Goal: Task Accomplishment & Management: Manage account settings

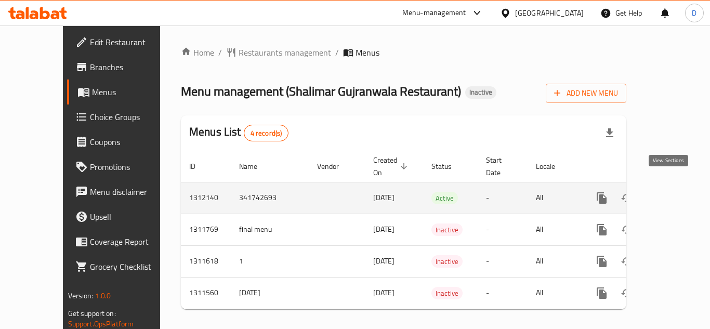
click at [671, 192] on icon "enhanced table" at bounding box center [677, 198] width 12 height 12
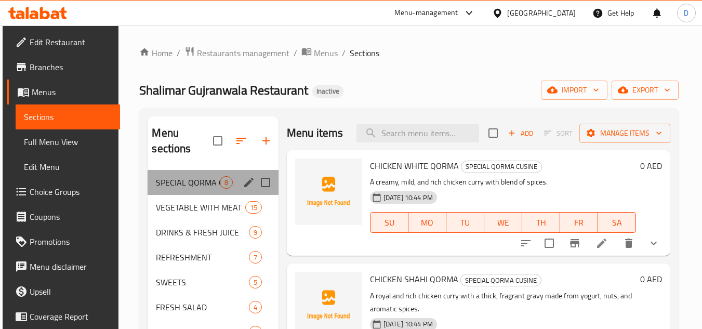
click at [194, 190] on div "SPECIAL QORMA CUSINE 8" at bounding box center [213, 182] width 131 height 25
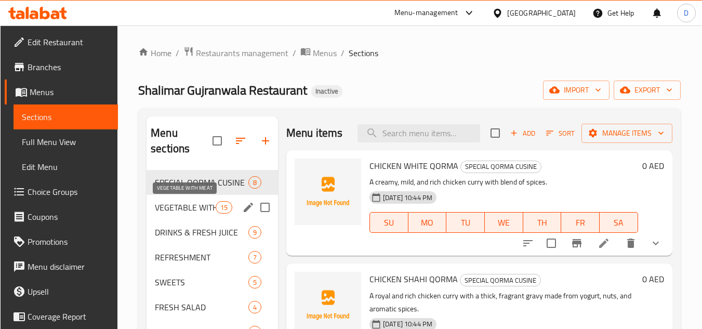
click at [194, 212] on span "VEGETABLE WITH MEAT" at bounding box center [185, 207] width 61 height 12
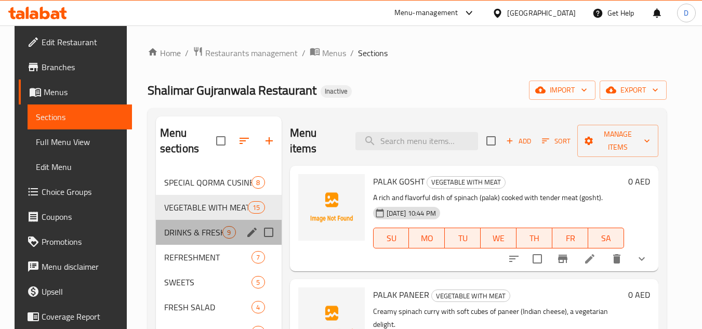
click at [192, 242] on div "DRINKS & FRESH JUICE 9" at bounding box center [219, 232] width 126 height 25
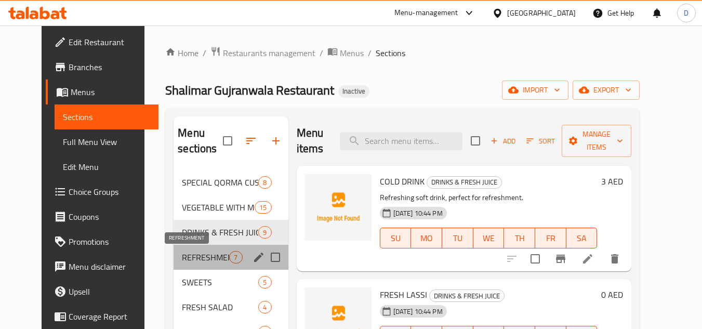
click at [187, 259] on span "REFRESHMENT" at bounding box center [205, 257] width 47 height 12
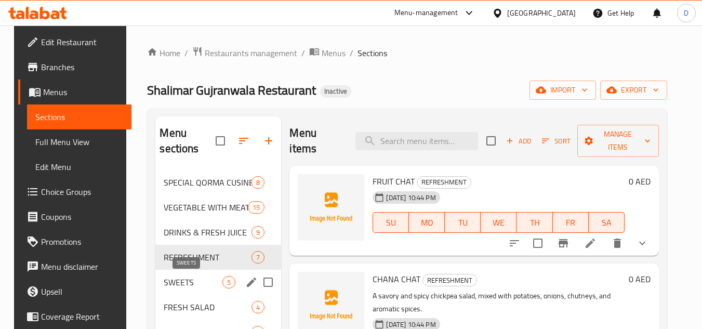
click at [182, 282] on span "SWEETS" at bounding box center [193, 282] width 59 height 12
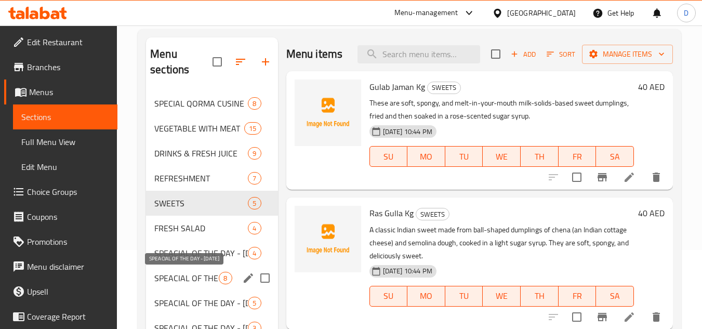
scroll to position [104, 0]
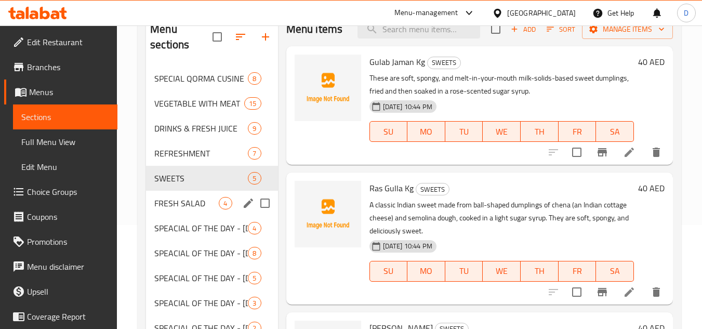
click at [181, 212] on div "FRESH SALAD 4" at bounding box center [212, 203] width 132 height 25
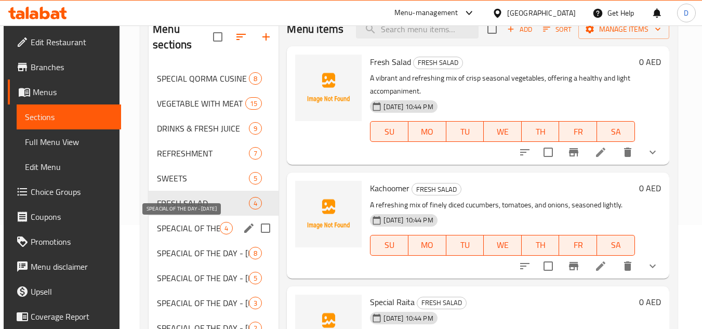
click at [189, 229] on span "SPEACIAL OF THE DAY - [DATE]" at bounding box center [188, 228] width 63 height 12
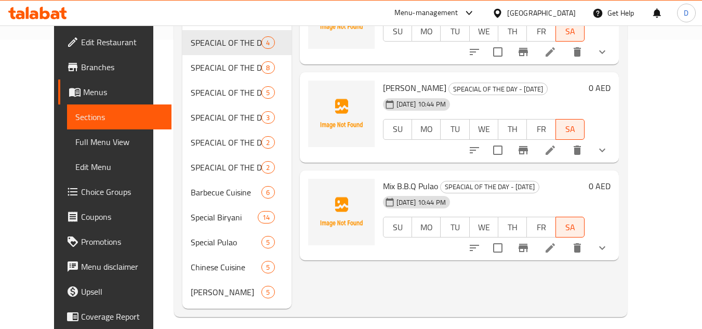
scroll to position [298, 0]
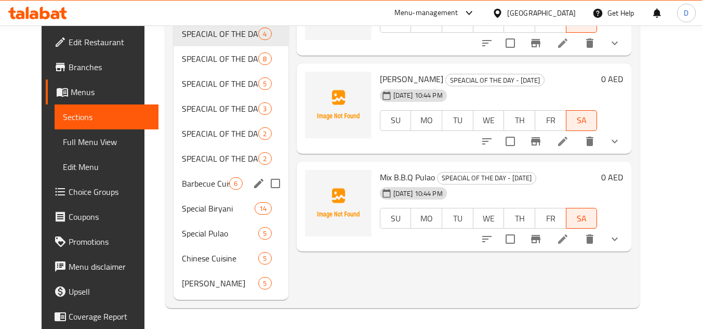
click at [182, 187] on span "Barbecue Cuisine" at bounding box center [205, 183] width 47 height 12
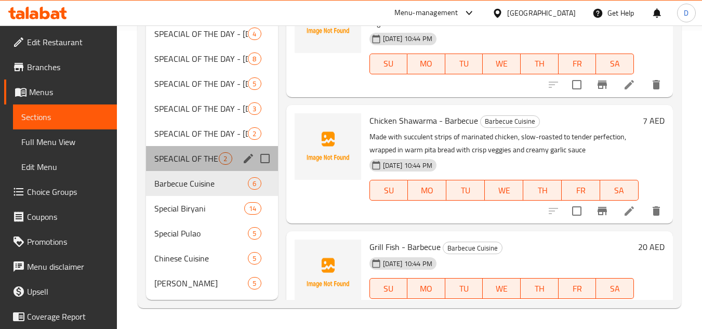
click at [187, 165] on div "SPEACIAL OF THE DAY - [DATE] 2" at bounding box center [212, 158] width 132 height 25
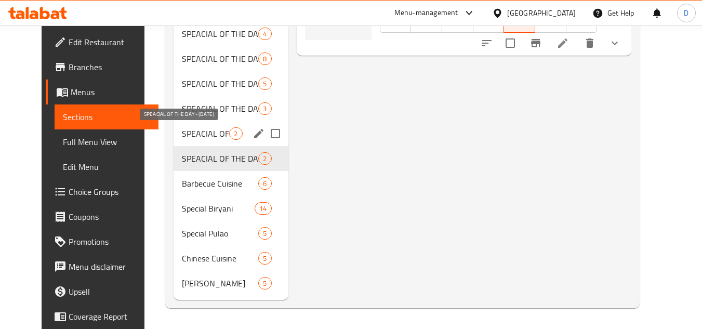
click at [184, 136] on span "SPEACIAL OF THE DAY - [DATE]" at bounding box center [205, 133] width 47 height 12
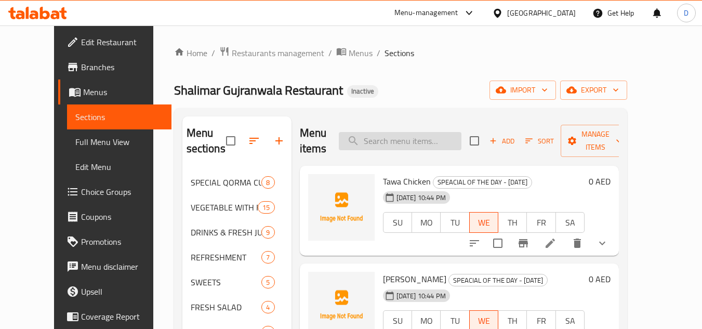
click at [410, 132] on input "search" at bounding box center [400, 141] width 123 height 18
paste input "[PERSON_NAME]"
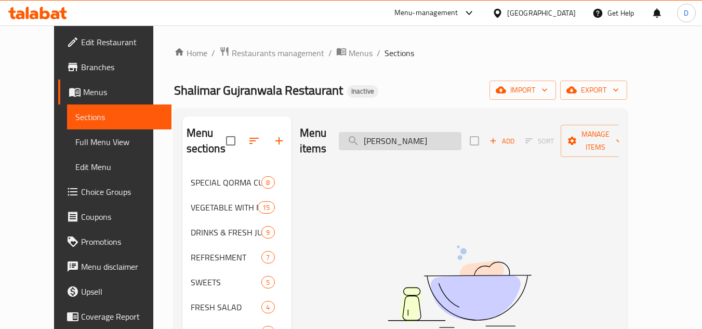
click at [385, 135] on input "[PERSON_NAME]" at bounding box center [400, 141] width 123 height 18
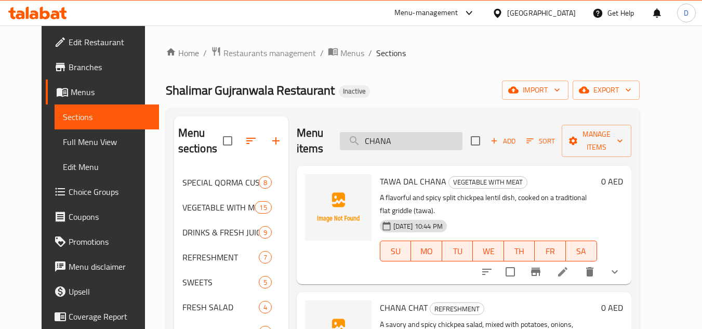
click at [414, 132] on input "CHANA" at bounding box center [401, 141] width 123 height 18
click at [394, 136] on input "CHANA" at bounding box center [401, 141] width 123 height 18
paste input "Fresh Salad"
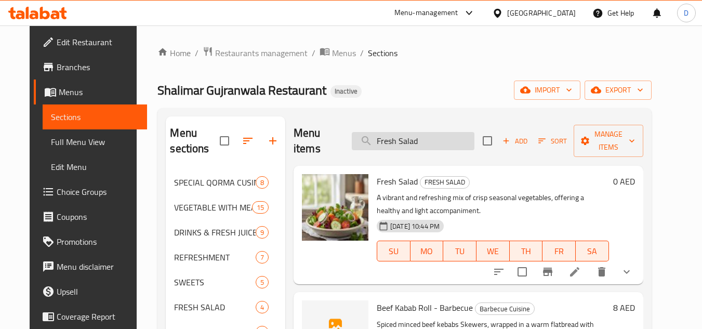
click at [400, 137] on input "Fresh Salad" at bounding box center [413, 141] width 123 height 18
paste input "Kachoomer"
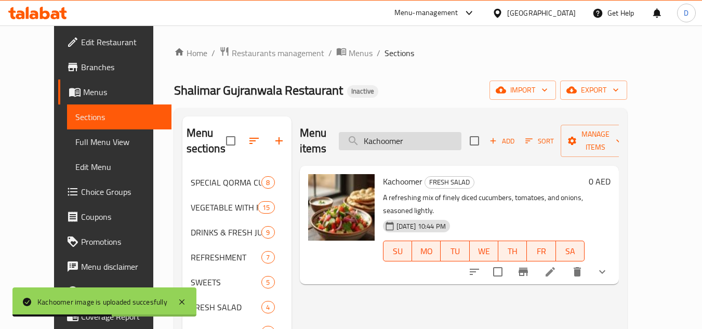
click at [408, 134] on input "Kachoomer" at bounding box center [400, 141] width 123 height 18
paste input "MUTTON PAYA"
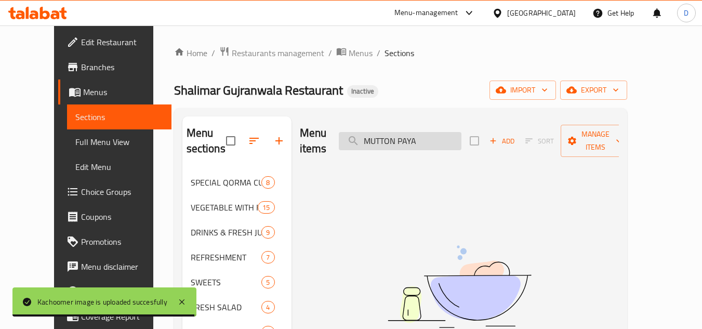
click at [396, 132] on input "MUTTON PAYA" at bounding box center [400, 141] width 123 height 18
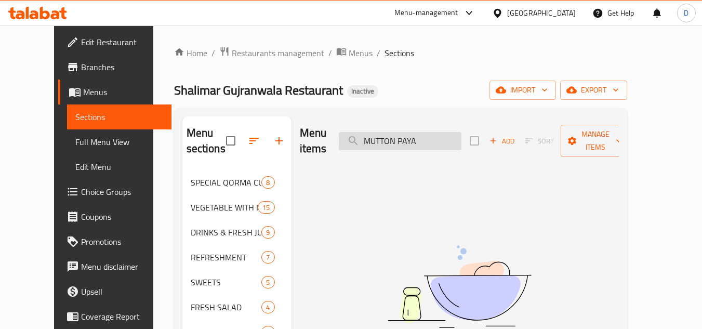
click at [396, 132] on input "MUTTON PAYA" at bounding box center [400, 141] width 123 height 18
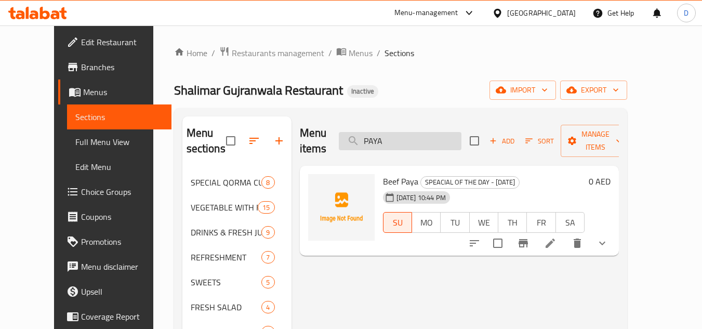
click at [411, 133] on input "PAYA" at bounding box center [400, 141] width 123 height 18
click at [393, 132] on input "PAYA" at bounding box center [400, 141] width 123 height 18
paste input "Russian Salad"
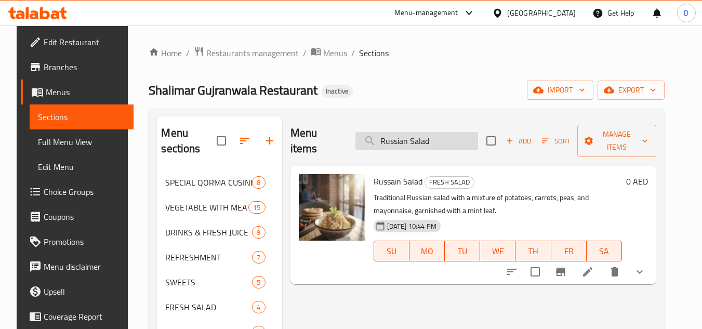
click at [400, 136] on input "Russian Salad" at bounding box center [417, 141] width 123 height 18
paste input "Special Raita"
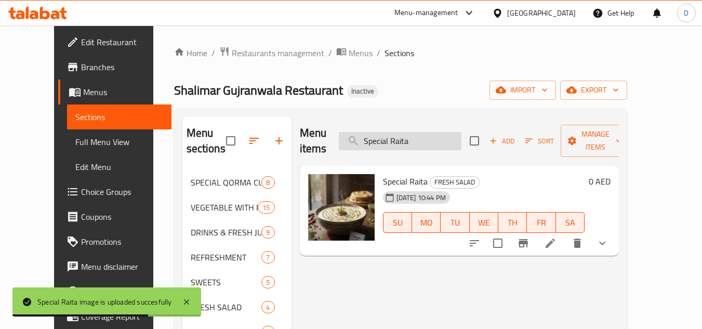
click at [407, 139] on input "Special Raita" at bounding box center [400, 141] width 123 height 18
paste input "MOLI PARATHA"
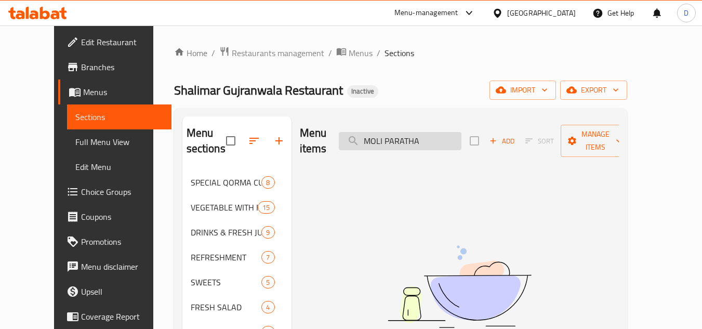
click at [388, 139] on input "MOLI PARATHA" at bounding box center [400, 141] width 123 height 18
click at [386, 132] on input "PARATHA" at bounding box center [400, 141] width 123 height 18
paste input "OMLET"
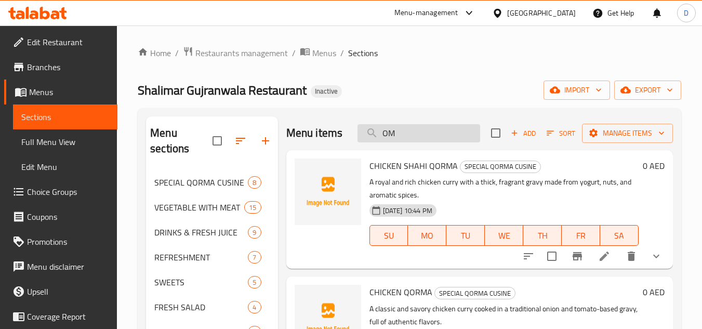
drag, startPoint x: 397, startPoint y: 150, endPoint x: 362, endPoint y: 147, distance: 35.5
click at [362, 142] on input "OM" at bounding box center [419, 133] width 123 height 18
paste input "QEEMA PARATHA"
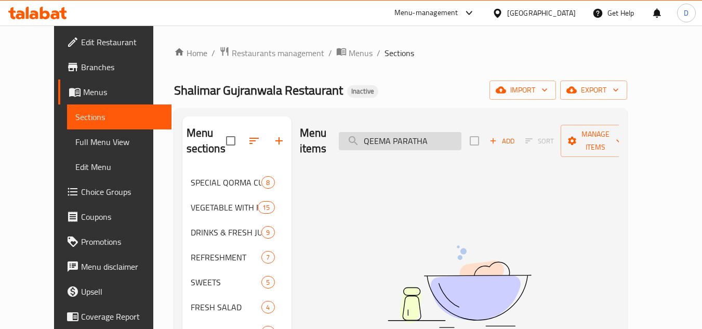
click at [434, 133] on input "QEEMA PARATHA" at bounding box center [400, 141] width 123 height 18
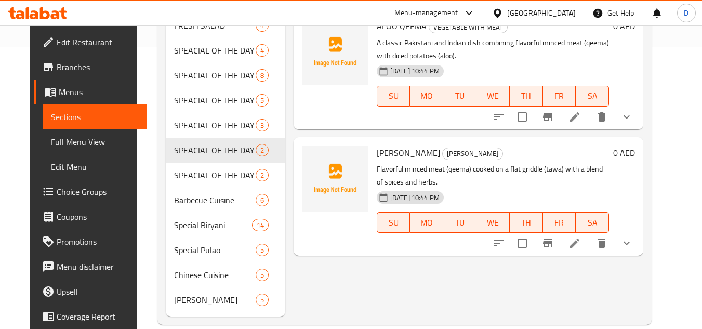
scroll to position [298, 0]
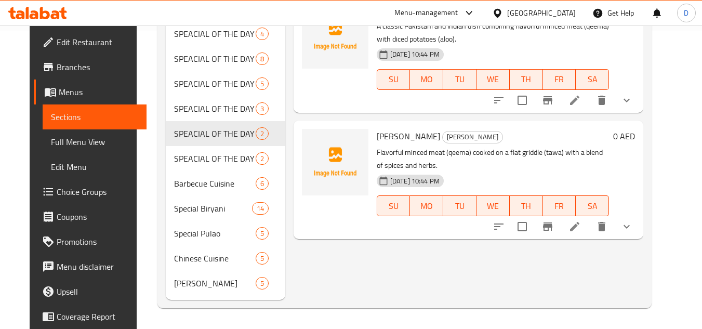
type input "QEEMA"
click at [55, 140] on span "Full Menu View" at bounding box center [95, 142] width 88 height 12
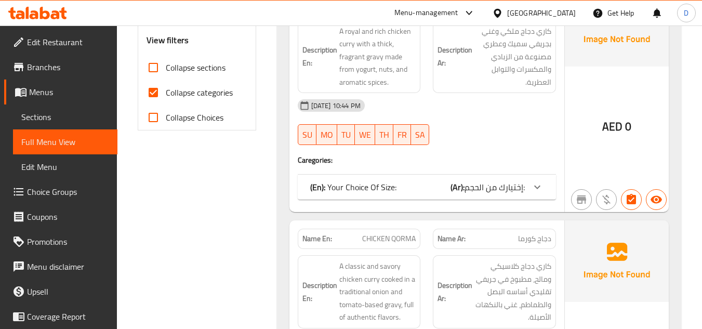
scroll to position [402, 0]
click at [207, 96] on span "Collapse categories" at bounding box center [199, 92] width 67 height 12
click at [166, 96] on input "Collapse categories" at bounding box center [153, 92] width 25 height 25
checkbox input "false"
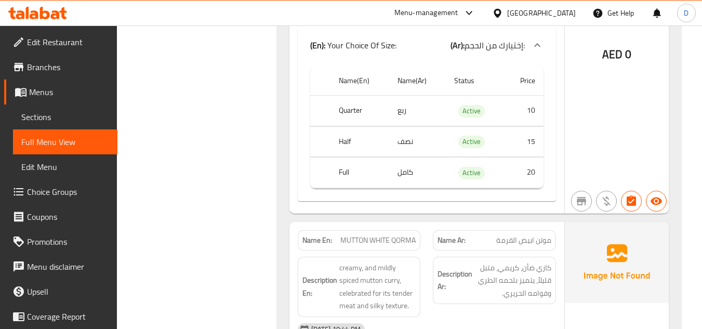
drag, startPoint x: 484, startPoint y: 129, endPoint x: 488, endPoint y: 188, distance: 58.9
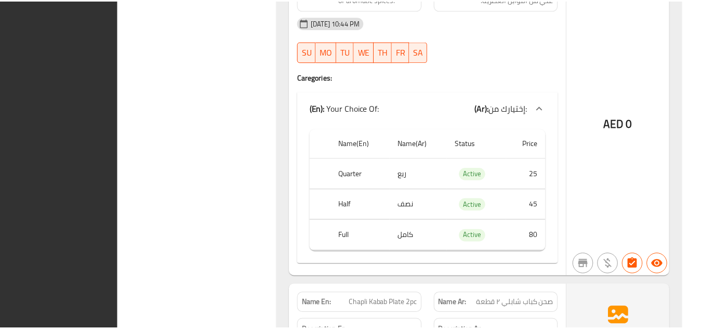
scroll to position [36457, 0]
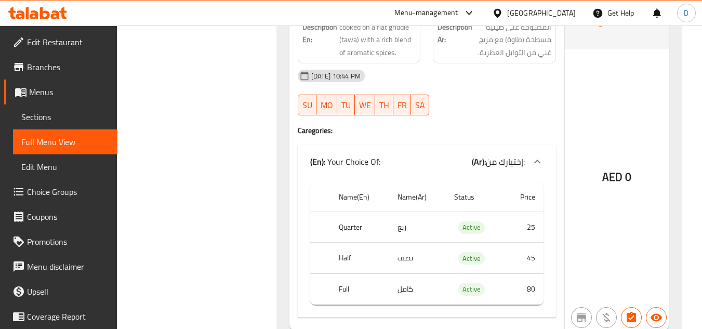
click at [542, 18] on div "[GEOGRAPHIC_DATA]" at bounding box center [541, 12] width 69 height 11
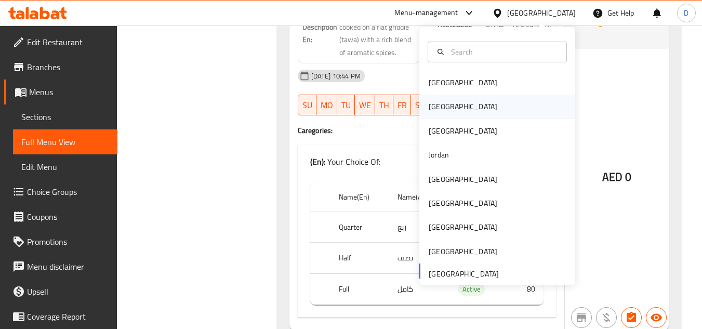
click at [456, 101] on div "[GEOGRAPHIC_DATA]" at bounding box center [498, 107] width 156 height 24
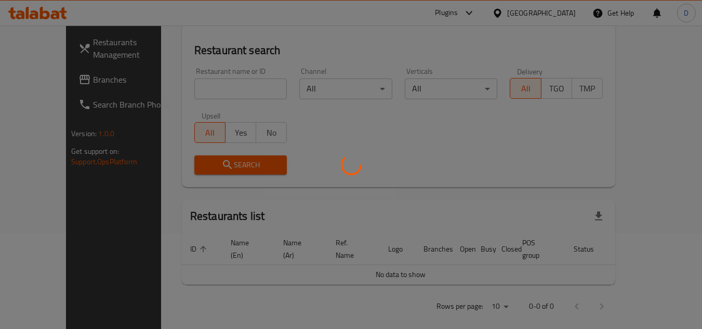
scroll to position [458, 0]
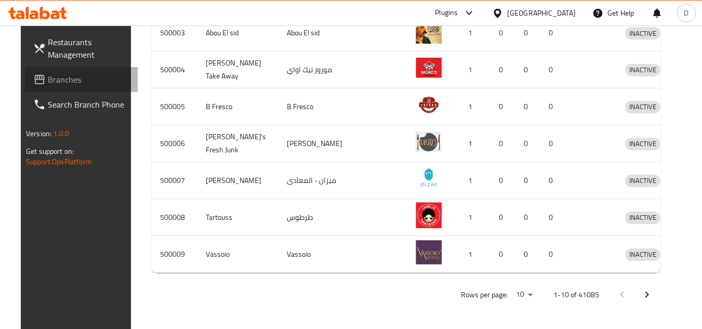
click at [48, 82] on span "Branches" at bounding box center [89, 79] width 82 height 12
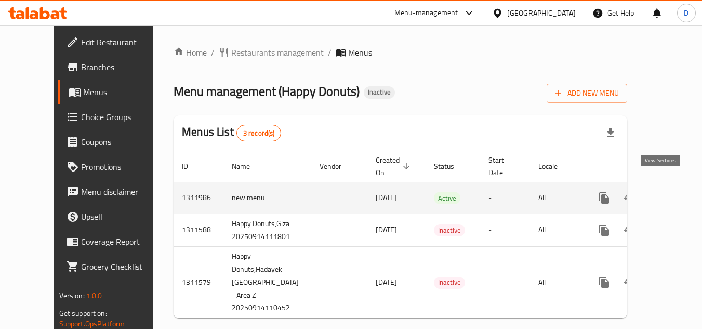
click at [667, 186] on link "enhanced table" at bounding box center [679, 198] width 25 height 25
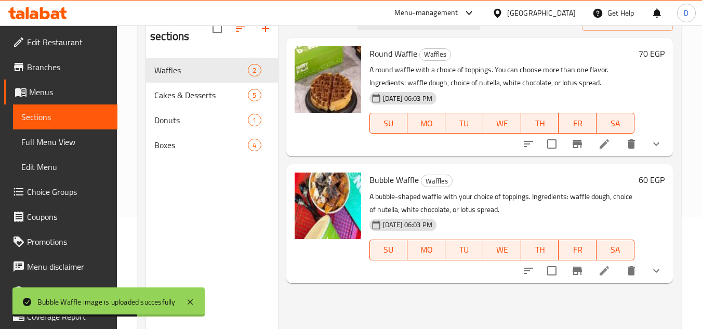
scroll to position [94, 0]
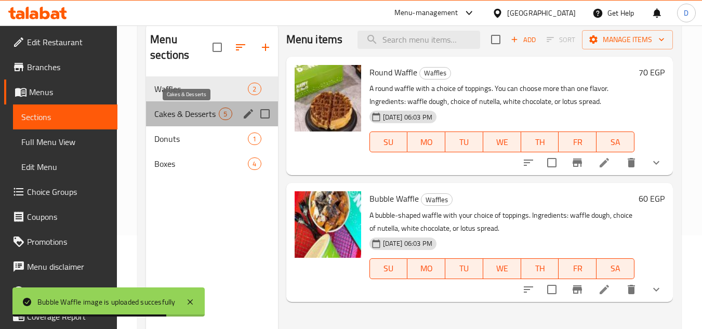
click at [192, 109] on span "Cakes & Desserts" at bounding box center [186, 114] width 64 height 12
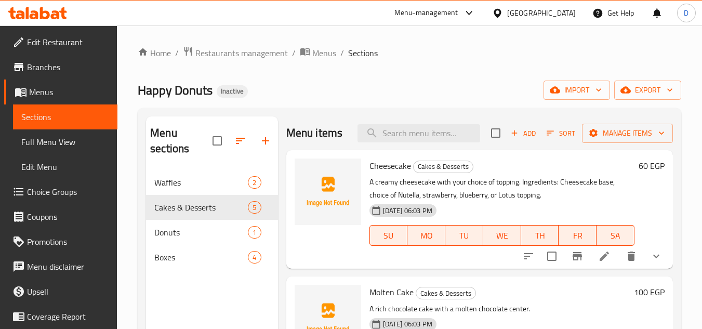
click at [590, 266] on li at bounding box center [604, 256] width 29 height 19
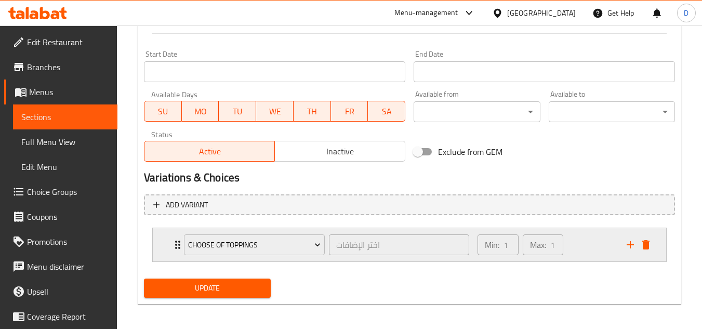
scroll to position [423, 0]
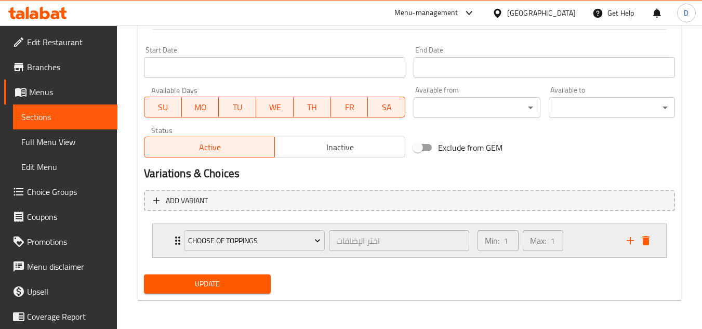
click at [179, 244] on div "Choose Of Toppings اختر الإضافات ​" at bounding box center [327, 240] width 298 height 33
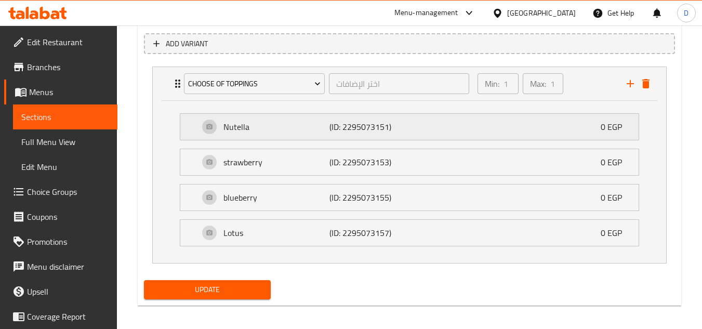
scroll to position [585, 0]
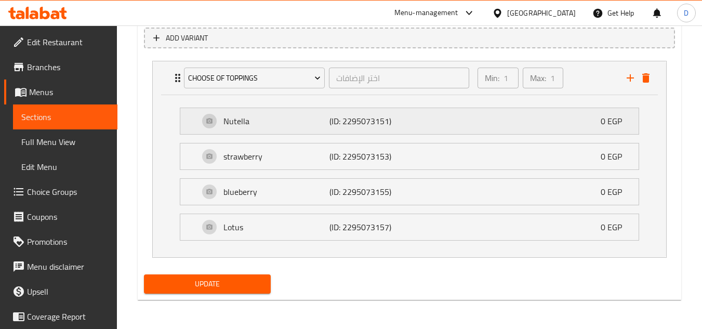
click at [302, 128] on div "Nutella (ID: 2295073151) 0 EGP" at bounding box center [412, 121] width 427 height 26
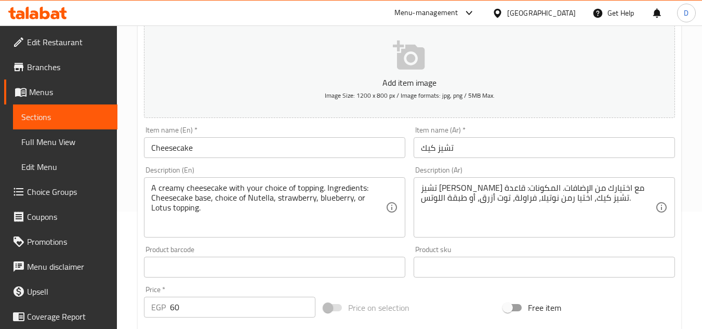
scroll to position [0, 0]
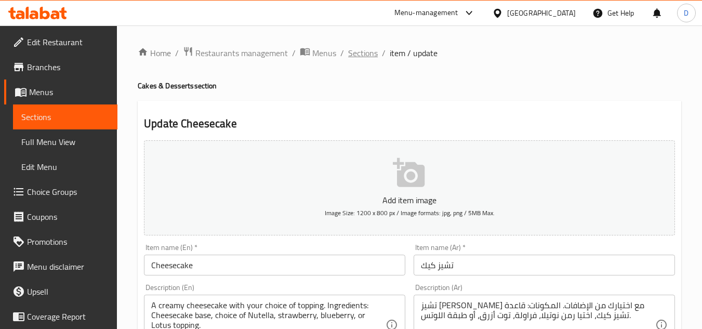
click at [354, 57] on span "Sections" at bounding box center [363, 53] width 30 height 12
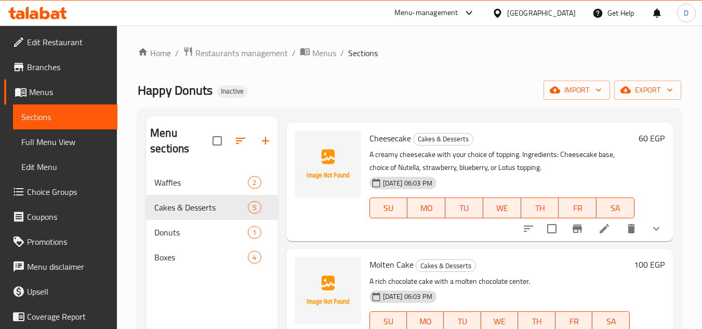
scroll to position [52, 0]
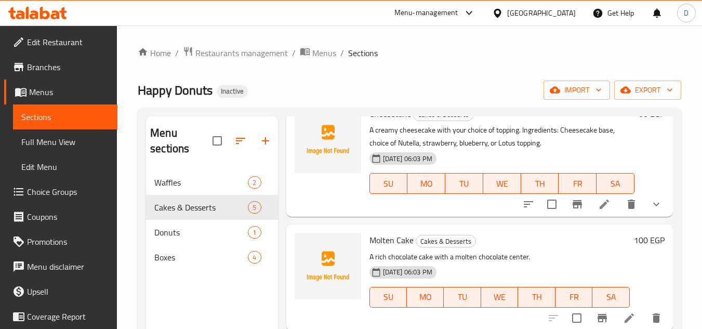
click at [387, 248] on span "Molten Cake" at bounding box center [392, 240] width 44 height 16
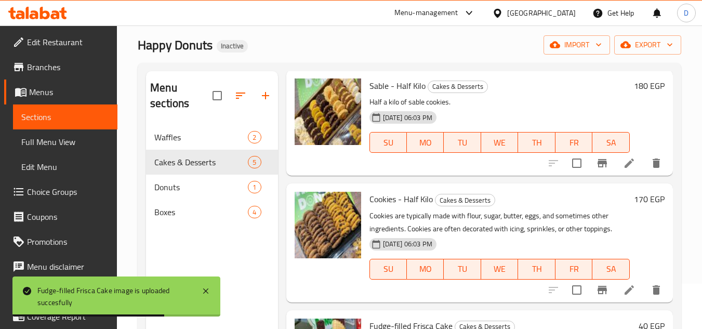
scroll to position [42, 0]
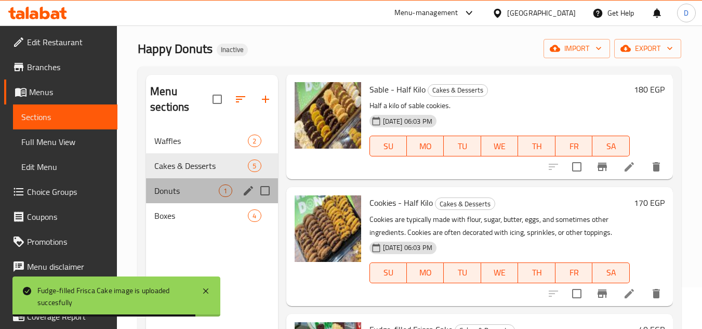
click at [184, 183] on div "Donuts 1" at bounding box center [212, 190] width 132 height 25
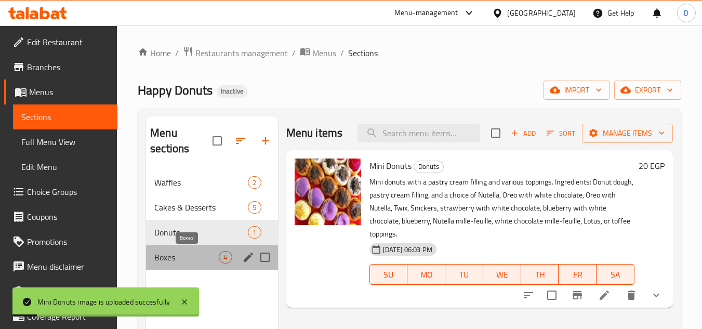
click at [199, 254] on span "Boxes" at bounding box center [186, 257] width 64 height 12
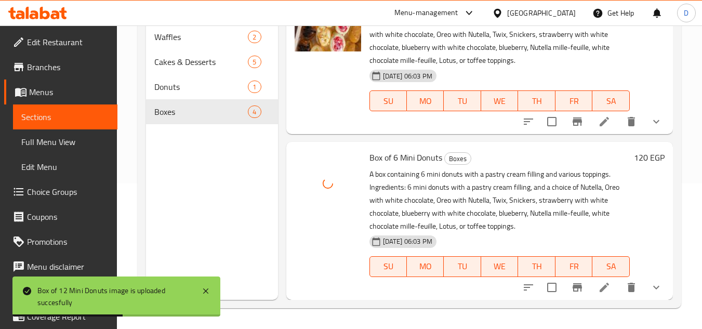
scroll to position [271, 0]
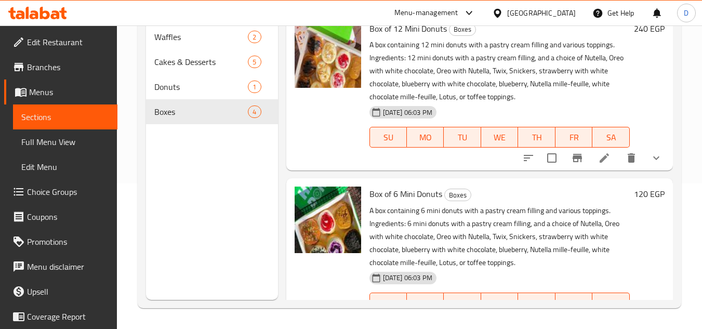
click at [42, 148] on span "Full Menu View" at bounding box center [65, 142] width 88 height 12
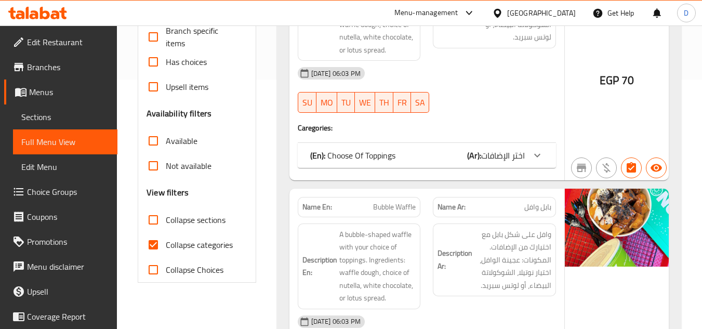
click at [162, 244] on input "Collapse categories" at bounding box center [153, 244] width 25 height 25
checkbox input "false"
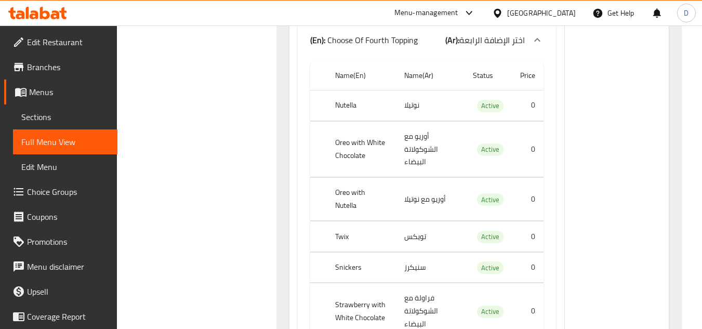
drag, startPoint x: 431, startPoint y: 219, endPoint x: 446, endPoint y: 263, distance: 46.2
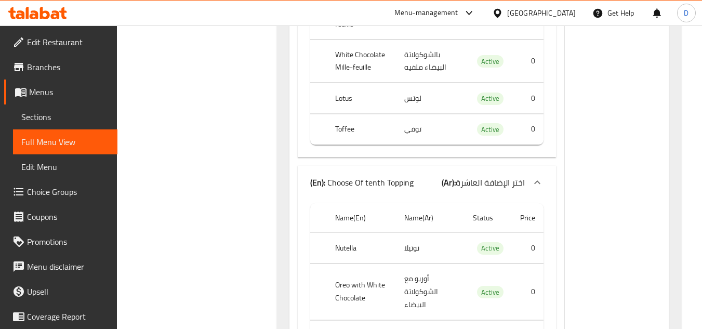
scroll to position [13655, 0]
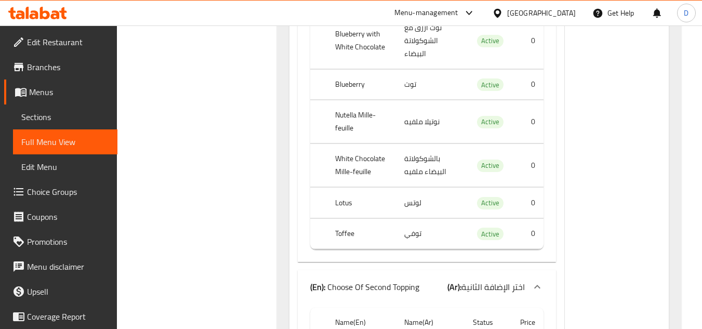
drag, startPoint x: 461, startPoint y: 161, endPoint x: 464, endPoint y: 254, distance: 93.7
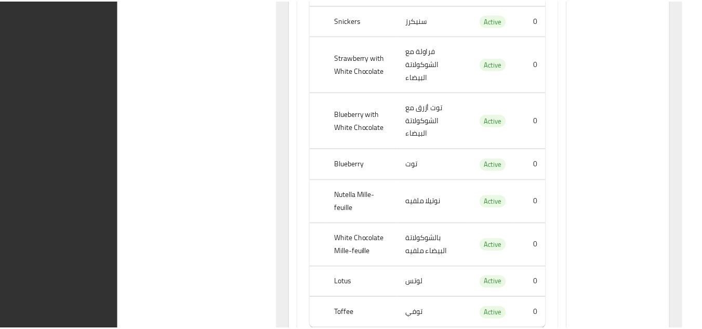
scroll to position [18697, 0]
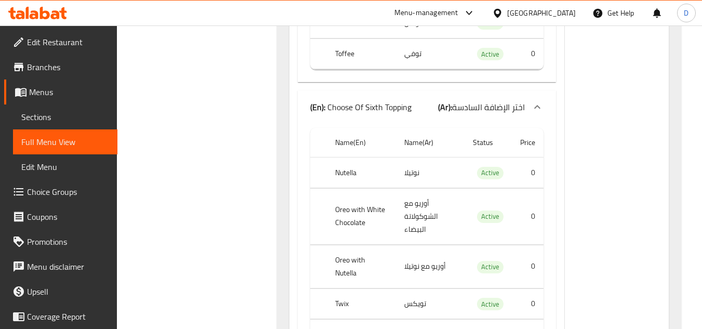
click at [503, 18] on icon at bounding box center [497, 13] width 11 height 11
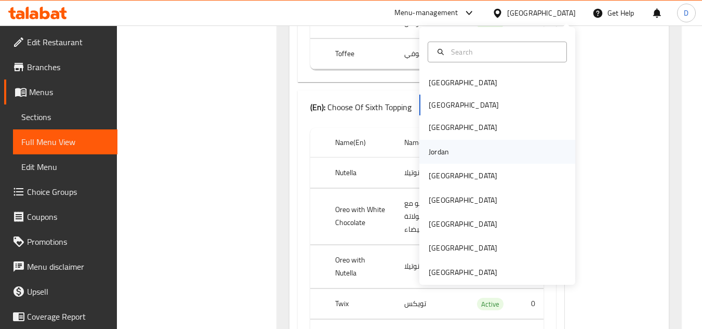
click at [434, 156] on div "Jordan" at bounding box center [439, 151] width 20 height 11
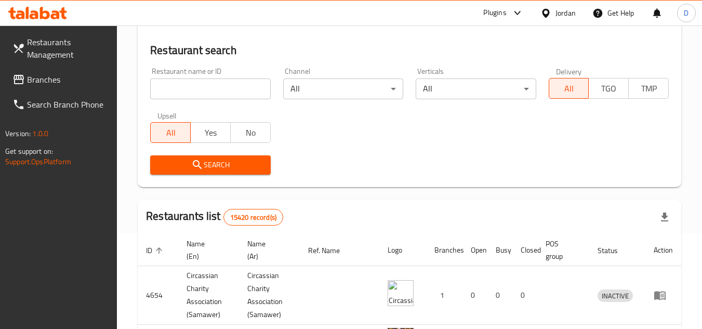
scroll to position [502, 0]
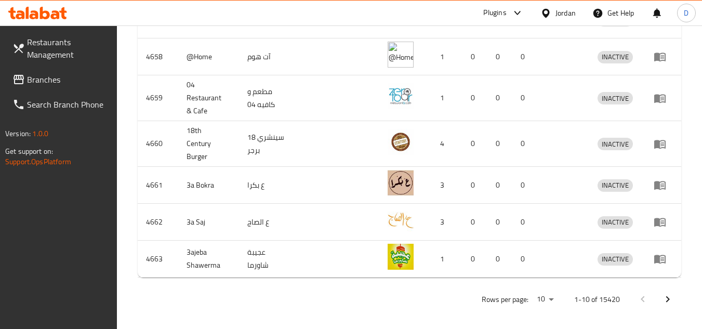
click at [70, 73] on link "Branches" at bounding box center [60, 79] width 113 height 25
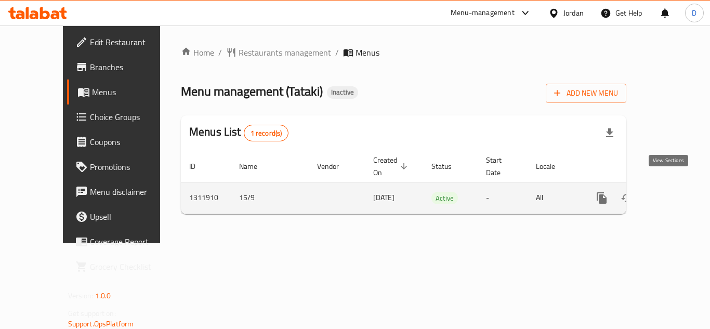
click at [672, 193] on icon "enhanced table" at bounding box center [676, 197] width 9 height 9
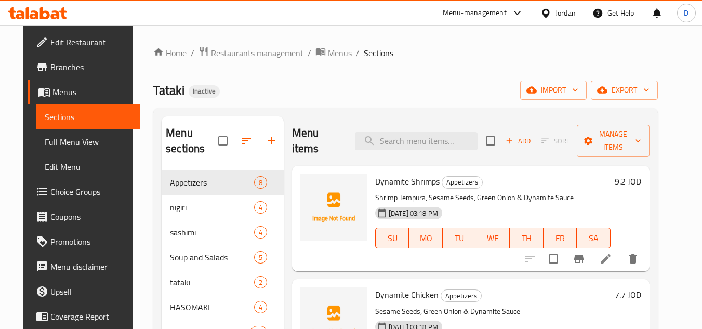
click at [404, 181] on span "Dynamite Shrimps" at bounding box center [407, 182] width 64 height 16
copy h6 "Dynamite Shrimps"
click at [427, 296] on span "Dynamite Chicken" at bounding box center [406, 295] width 63 height 16
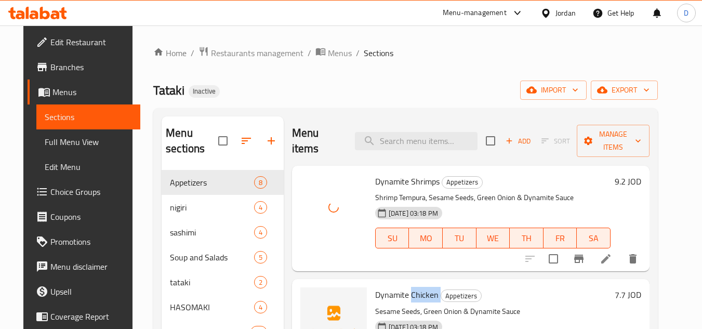
click at [427, 296] on span "Dynamite Chicken" at bounding box center [406, 295] width 63 height 16
copy h6 "Chicken"
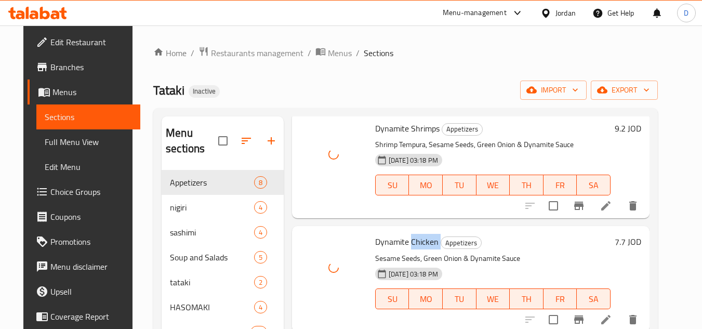
scroll to position [156, 0]
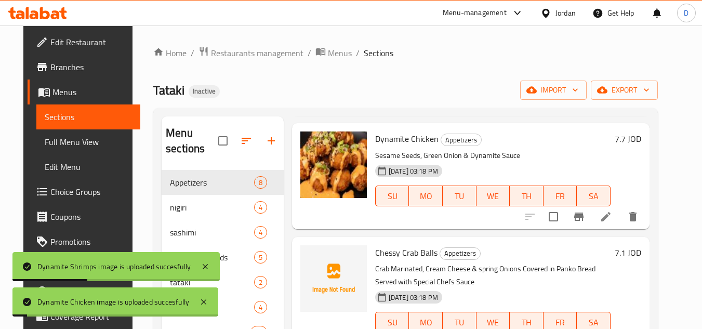
click at [377, 252] on span "Chessy Crab Balls" at bounding box center [406, 253] width 62 height 16
copy span "Chessy"
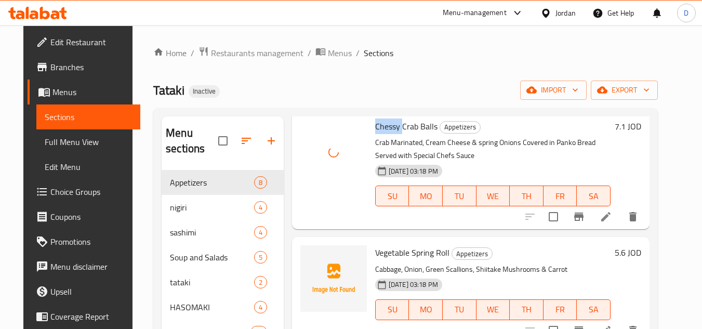
scroll to position [312, 0]
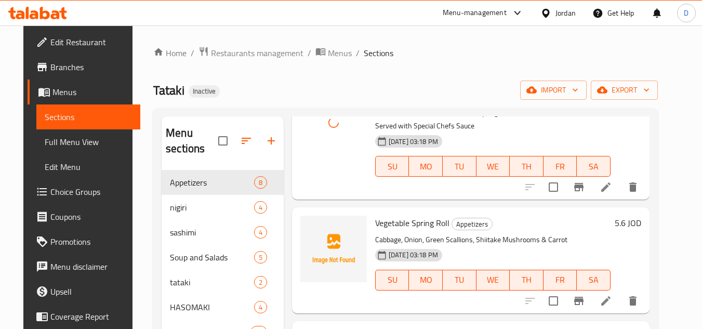
click at [394, 227] on span "Vegetable Spring Roll" at bounding box center [412, 223] width 74 height 16
